Goal: Information Seeking & Learning: Learn about a topic

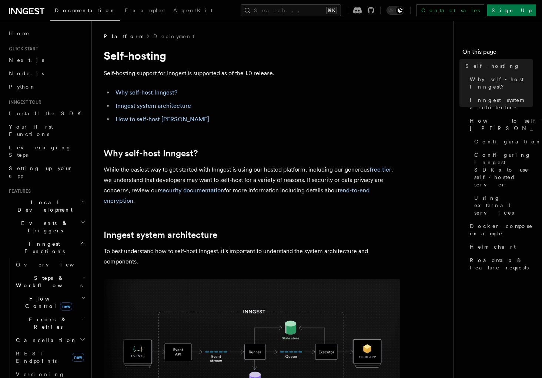
click at [295, 205] on p "While the easiest way to get started with Inngest is using our hosted platform,…" at bounding box center [252, 184] width 296 height 41
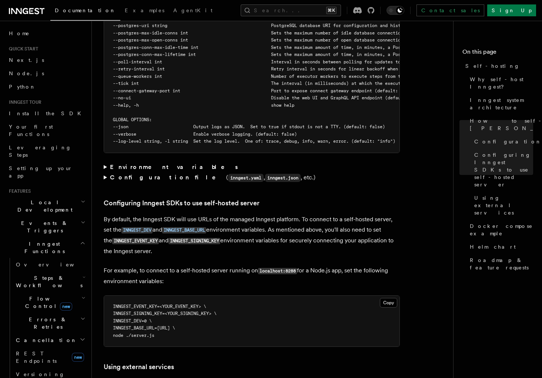
scroll to position [1380, 0]
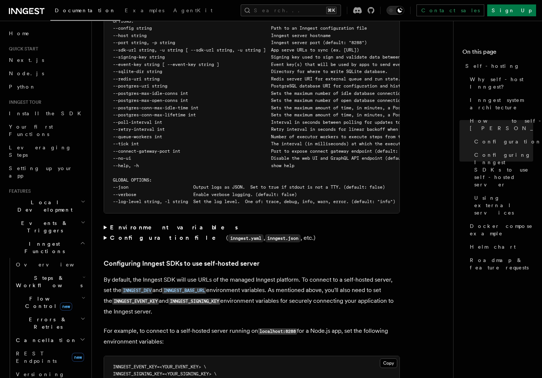
click at [108, 232] on summary "Configuration file ( inngest.yaml , inngest.json , etc.)" at bounding box center [252, 237] width 296 height 11
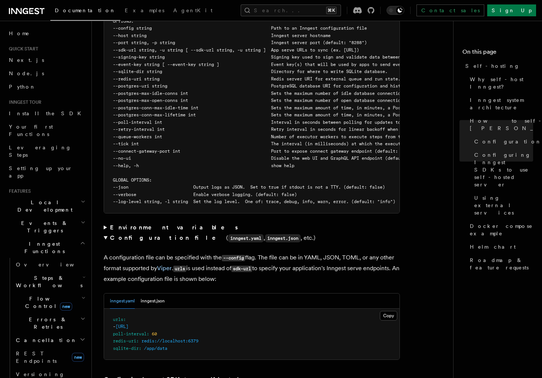
click at [108, 232] on summary "Configuration file ( inngest.yaml , inngest.json , etc.)" at bounding box center [252, 237] width 296 height 11
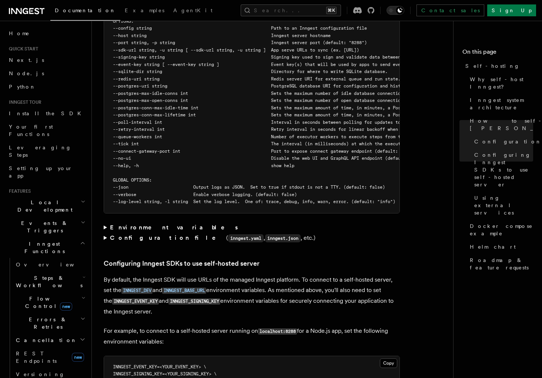
click at [108, 222] on summary "Environment variables" at bounding box center [252, 227] width 296 height 10
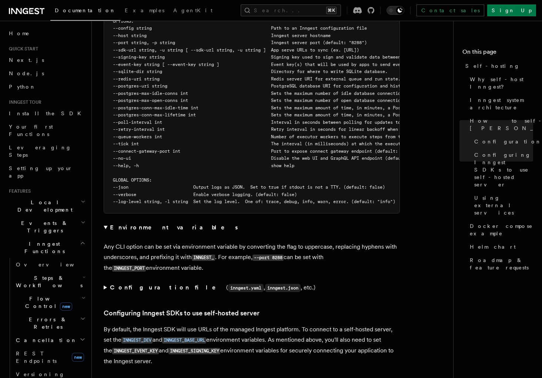
click at [108, 222] on summary "Environment variables" at bounding box center [252, 227] width 296 height 10
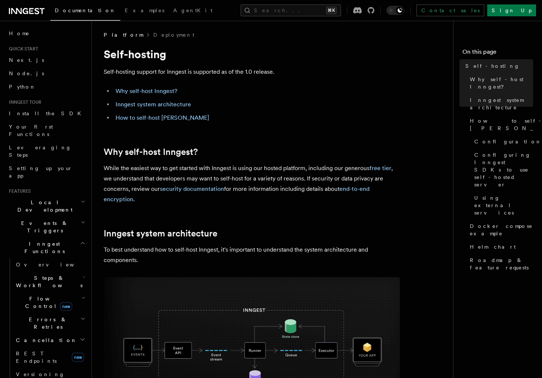
scroll to position [0, 0]
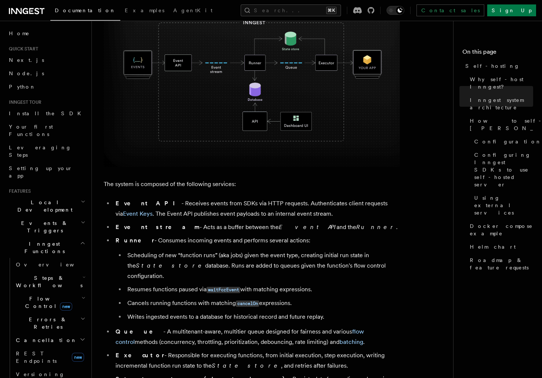
scroll to position [292, 0]
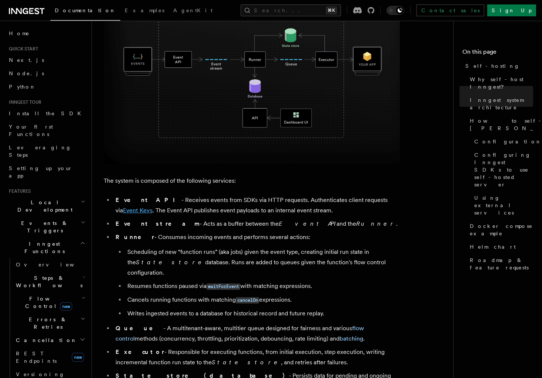
click at [152, 207] on link "Event Keys" at bounding box center [138, 210] width 30 height 7
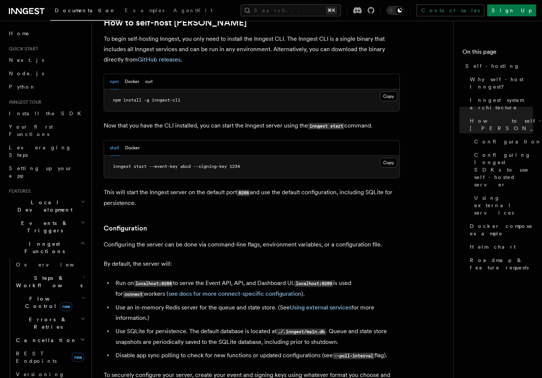
scroll to position [760, 0]
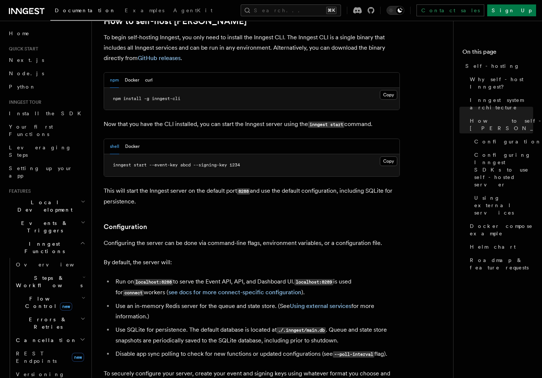
click at [389, 301] on li "Use an in-memory Redis server for the queue and state store. (See Using externa…" at bounding box center [256, 311] width 286 height 21
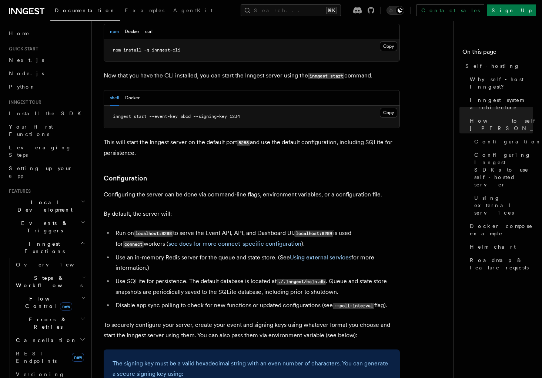
scroll to position [809, 0]
drag, startPoint x: 501, startPoint y: 317, endPoint x: 505, endPoint y: 317, distance: 3.7
click at [501, 317] on nav "On this page Self-hosting Why self-host [PERSON_NAME]? Inngest system architect…" at bounding box center [497, 199] width 89 height 357
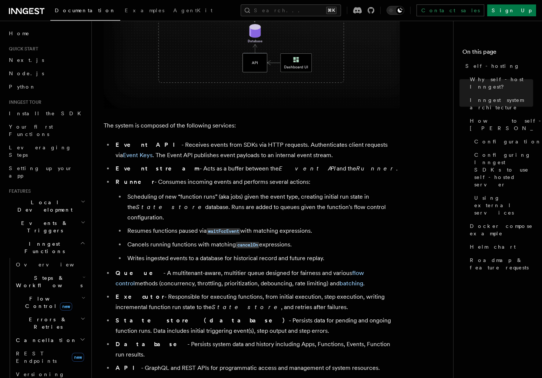
scroll to position [373, 0]
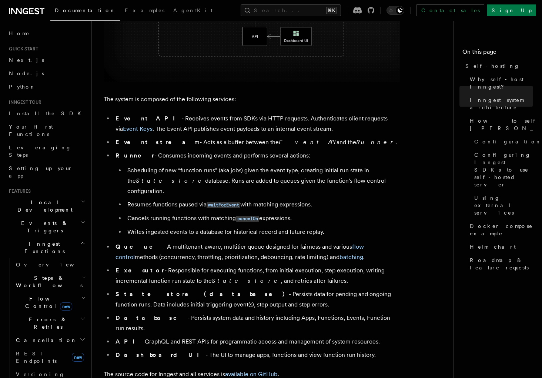
click at [207, 293] on li "State store (database) - Persists data for pending and ongoing function runs. D…" at bounding box center [256, 299] width 286 height 21
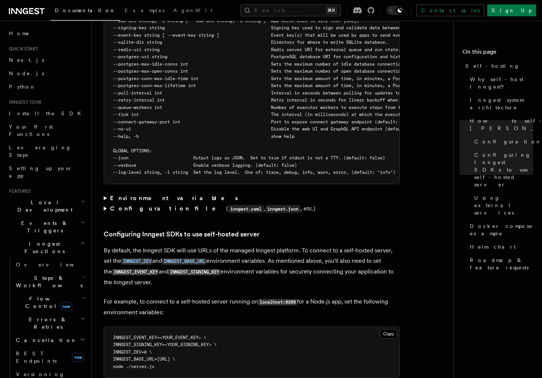
scroll to position [1409, 0]
click at [103, 195] on div "Platform Deployment Self-hosting Self-hosting support for Inngest is supported …" at bounding box center [287, 189] width 391 height 3196
click at [105, 204] on summary "Configuration file ( inngest.yaml , inngest.json , etc.)" at bounding box center [252, 209] width 296 height 11
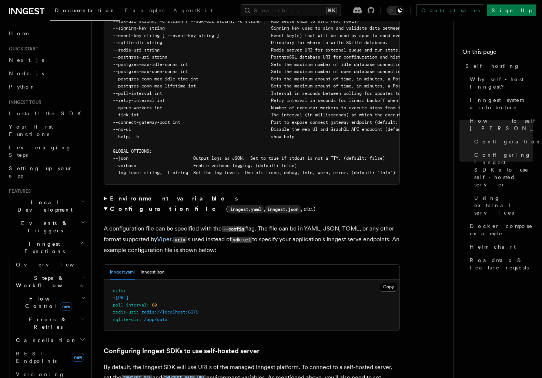
click at [105, 204] on summary "Configuration file ( inngest.yaml , inngest.json , etc.)" at bounding box center [252, 209] width 296 height 11
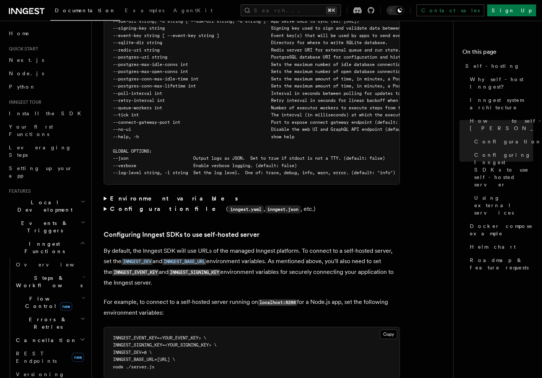
click at [60, 302] on span "new" at bounding box center [66, 306] width 12 height 8
click at [56, 312] on link "Overview" at bounding box center [53, 318] width 67 height 13
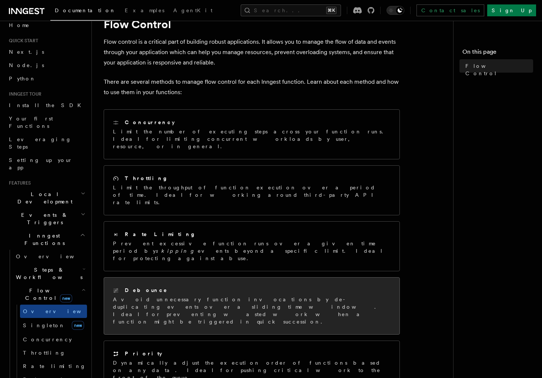
scroll to position [48, 0]
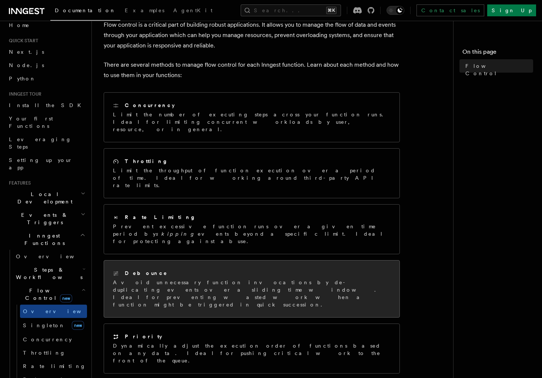
click at [192, 260] on div "Debounce Avoid unnecessary function invocations by de-duplicating events over a…" at bounding box center [251, 288] width 295 height 57
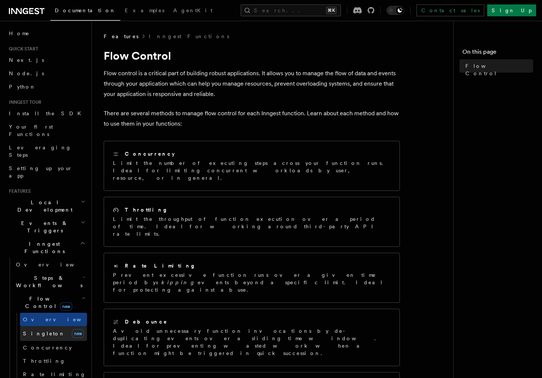
click at [37, 326] on link "Singleton new" at bounding box center [53, 333] width 67 height 15
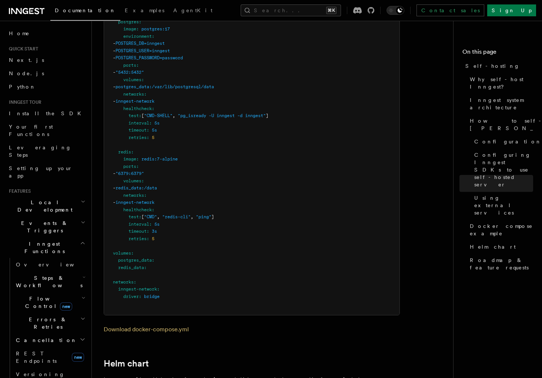
scroll to position [2053, 0]
